Goal: Task Accomplishment & Management: Use online tool/utility

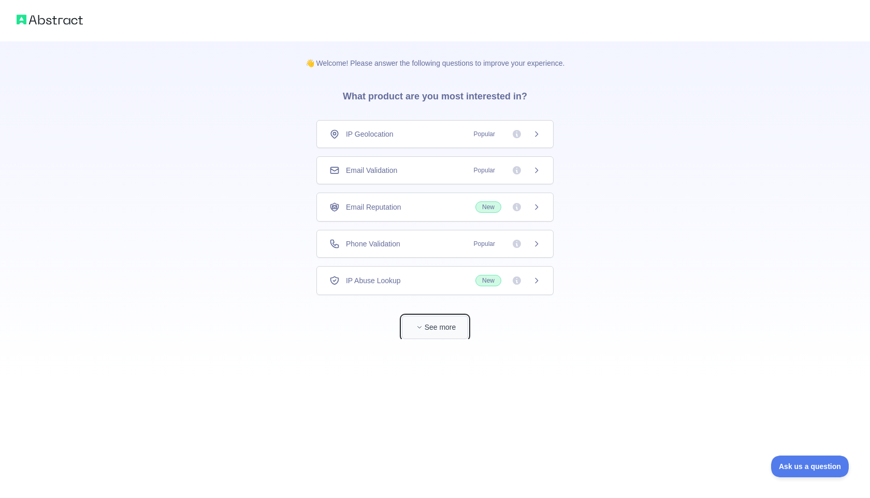
click at [444, 326] on button "See more" at bounding box center [435, 327] width 66 height 23
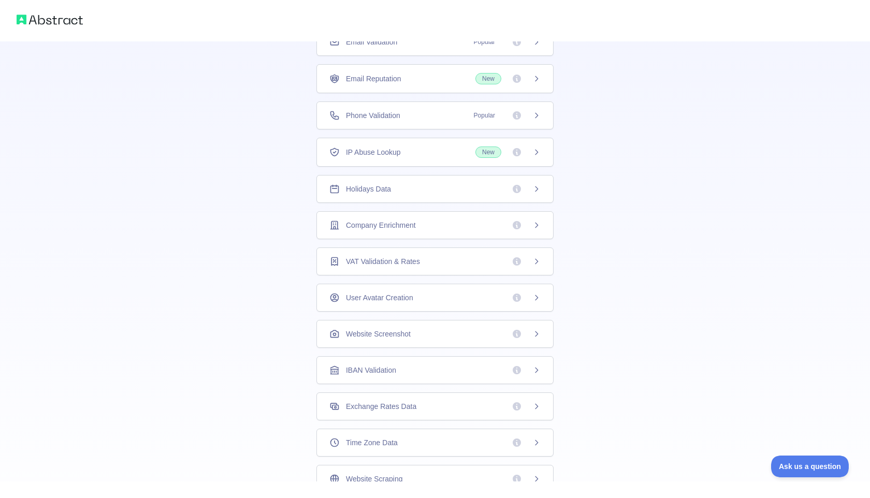
scroll to position [89, 0]
click at [537, 227] on icon at bounding box center [536, 225] width 8 height 8
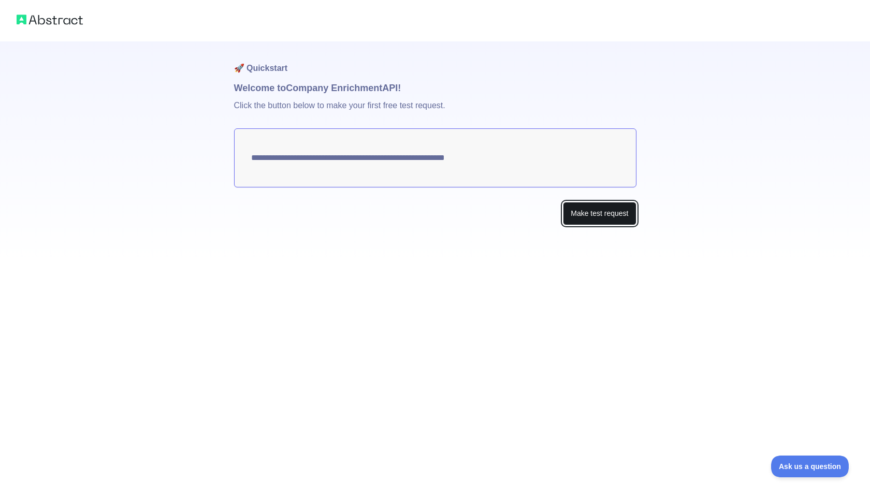
click at [572, 213] on button "Make test request" at bounding box center [599, 213] width 73 height 23
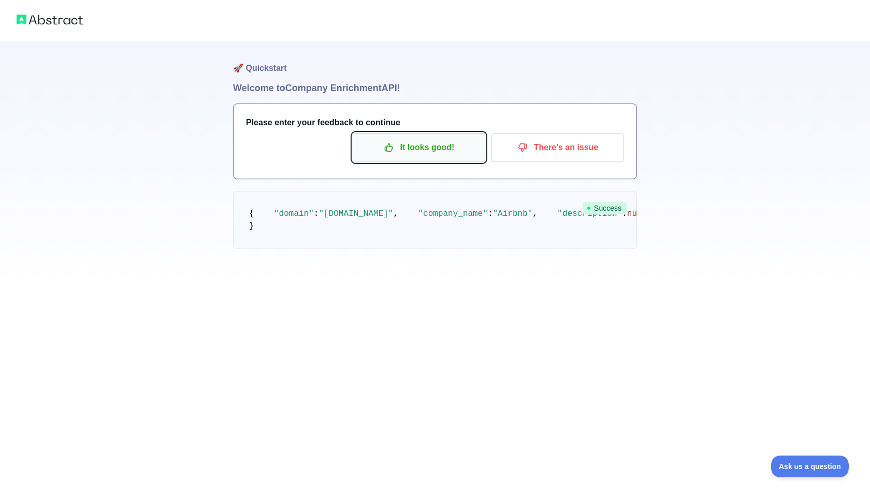
click at [463, 148] on p "It looks good!" at bounding box center [418, 148] width 117 height 18
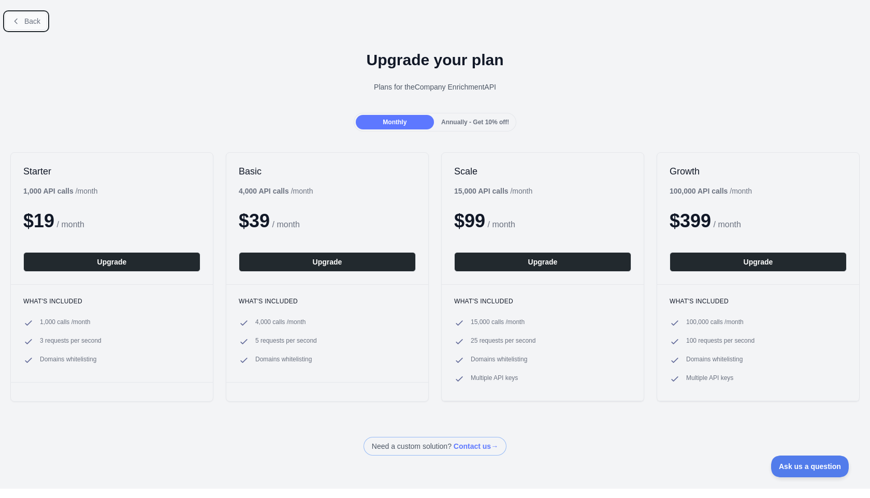
click at [32, 16] on button "Back" at bounding box center [26, 21] width 42 height 18
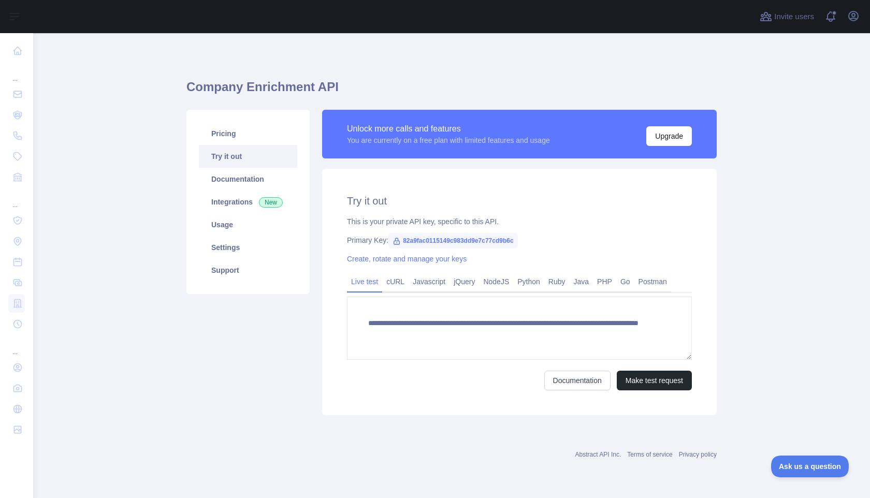
click at [420, 240] on span "82a9fac0115149c983dd9e7c77cd9b6c" at bounding box center [452, 241] width 129 height 16
drag, startPoint x: 404, startPoint y: 239, endPoint x: 593, endPoint y: 241, distance: 189.5
click at [593, 241] on div "Primary Key: 82a9fac0115149c983dd9e7c77cd9b6c" at bounding box center [519, 240] width 345 height 10
copy span "82a9fac0115149c983dd9e7c77cd9b6c"
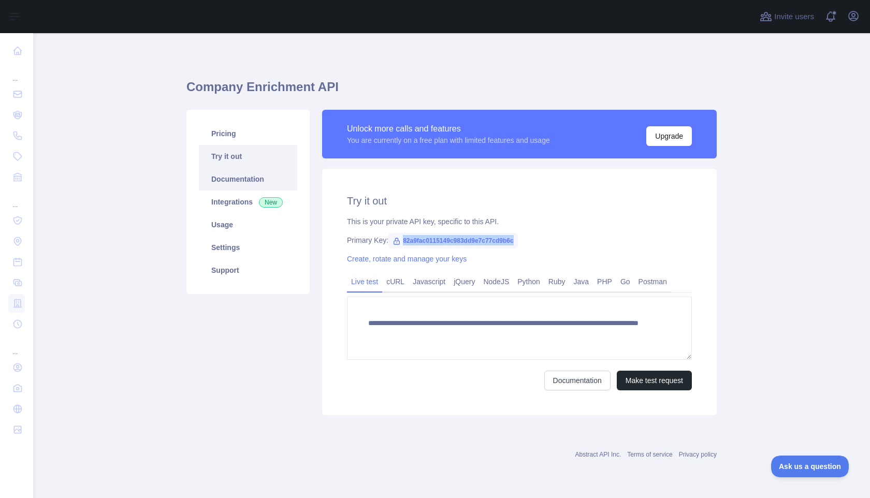
click at [250, 184] on link "Documentation" at bounding box center [248, 179] width 98 height 23
click at [482, 210] on div "**********" at bounding box center [519, 292] width 395 height 246
click at [429, 260] on link "Create, rotate and manage your keys" at bounding box center [407, 259] width 120 height 8
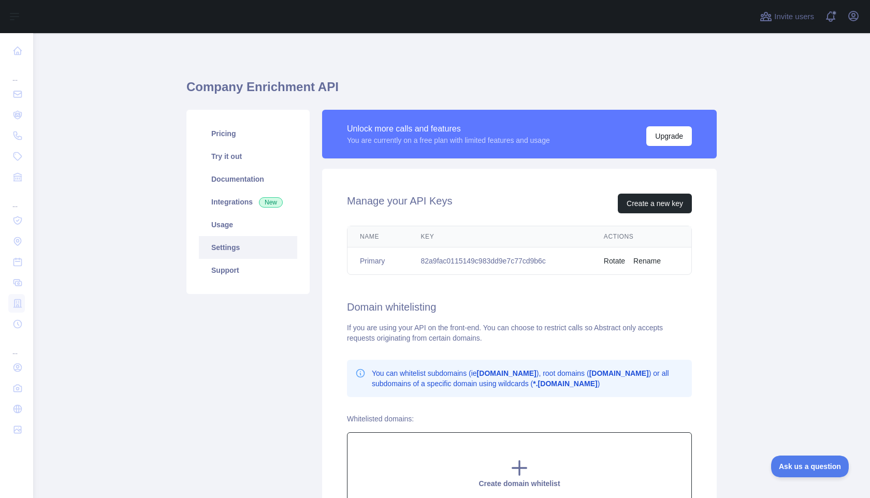
click at [487, 479] on span "Create domain whitelist" at bounding box center [518, 483] width 81 height 8
